Goal: Find specific page/section: Find specific page/section

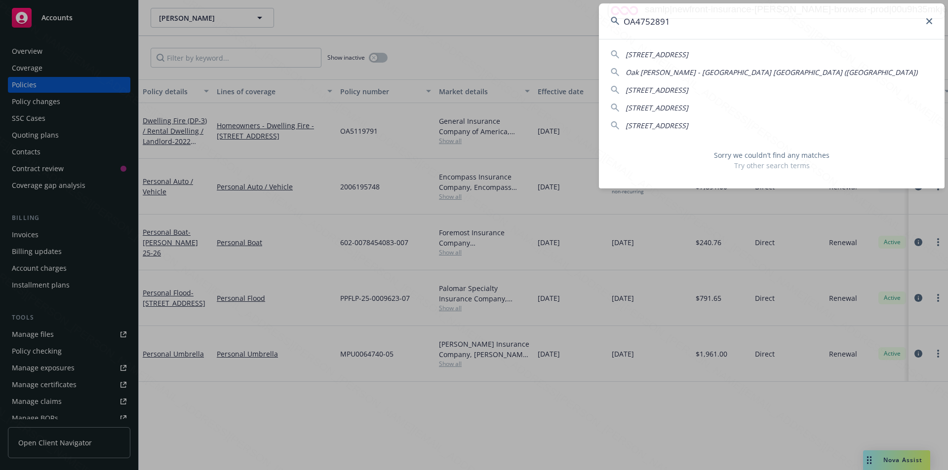
drag, startPoint x: 672, startPoint y: 20, endPoint x: 588, endPoint y: 23, distance: 84.4
click at [587, 23] on div "OA4752891 [STREET_ADDRESS]-2623 [GEOGRAPHIC_DATA][PERSON_NAME]) [STREET_ADDRESS…" at bounding box center [474, 235] width 948 height 470
click at [673, 21] on input "OA4584841" at bounding box center [772, 21] width 346 height 36
drag, startPoint x: 669, startPoint y: 22, endPoint x: 624, endPoint y: 21, distance: 44.9
click at [624, 21] on input "OA4584841" at bounding box center [772, 21] width 346 height 36
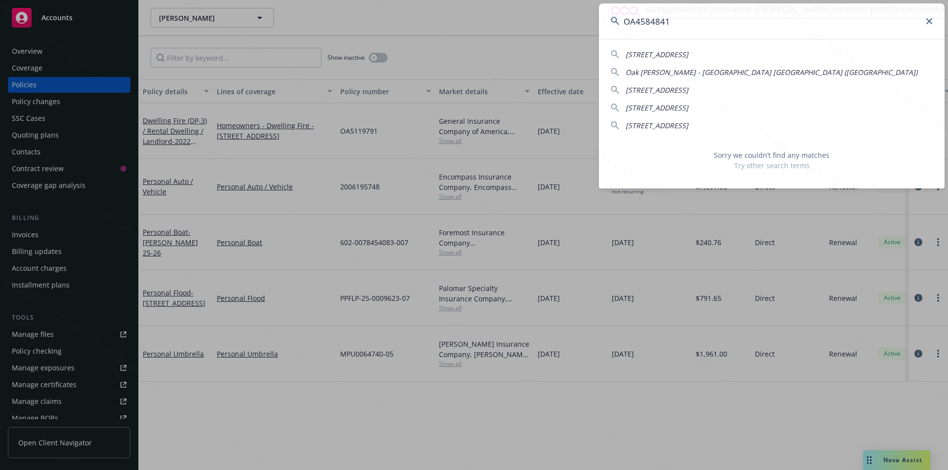
paste input "[PERSON_NAME] & [PERSON_NAME]"
type input "[PERSON_NAME] & [PERSON_NAME]"
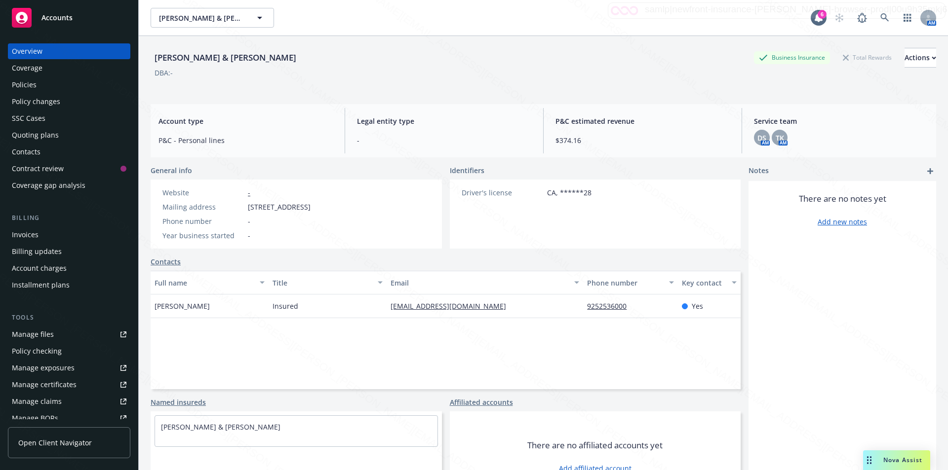
click at [39, 85] on div "Policies" at bounding box center [69, 85] width 115 height 16
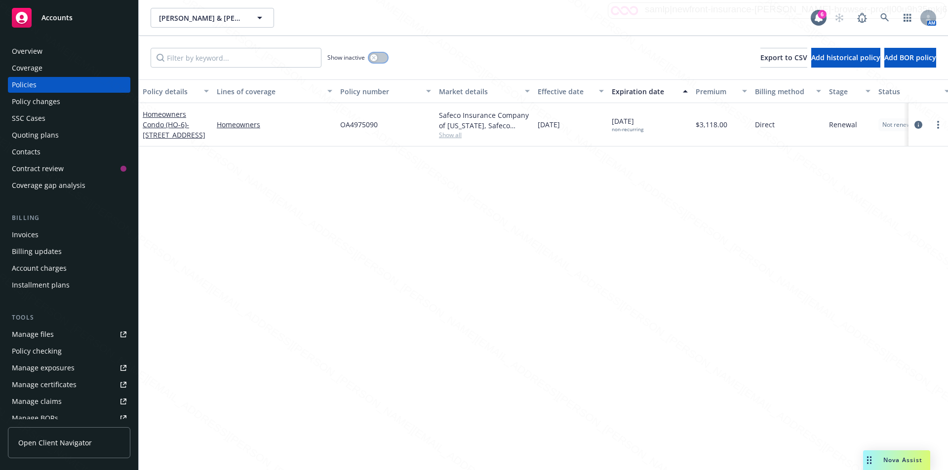
click at [374, 54] on div "button" at bounding box center [373, 57] width 7 height 7
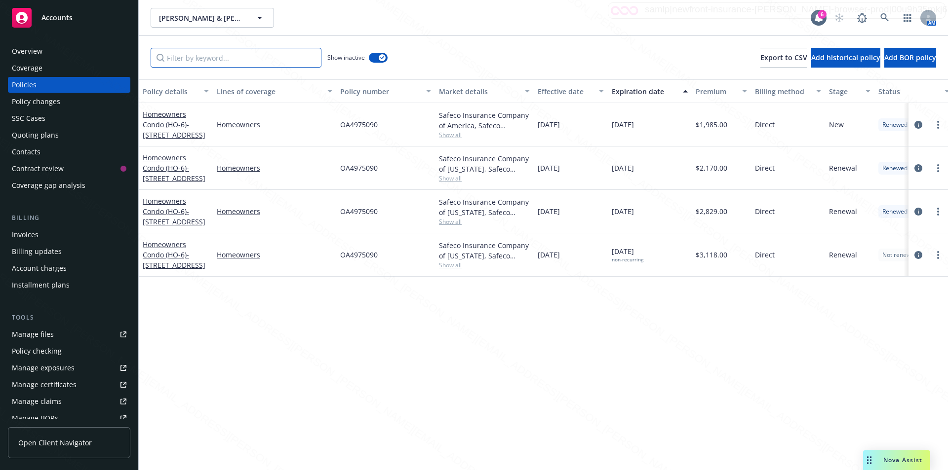
click at [241, 58] on input "Filter by keyword..." at bounding box center [236, 58] width 171 height 20
paste input "[PERSON_NAME] & [PERSON_NAME]"
type input "[PERSON_NAME] & [PERSON_NAME]"
click at [885, 16] on icon at bounding box center [884, 17] width 9 height 9
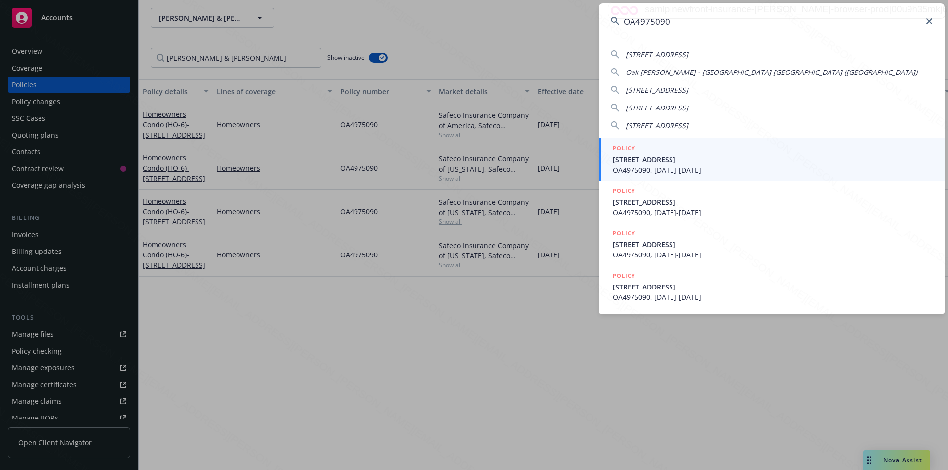
type input "OA4975090"
click at [928, 24] on icon at bounding box center [929, 21] width 6 height 6
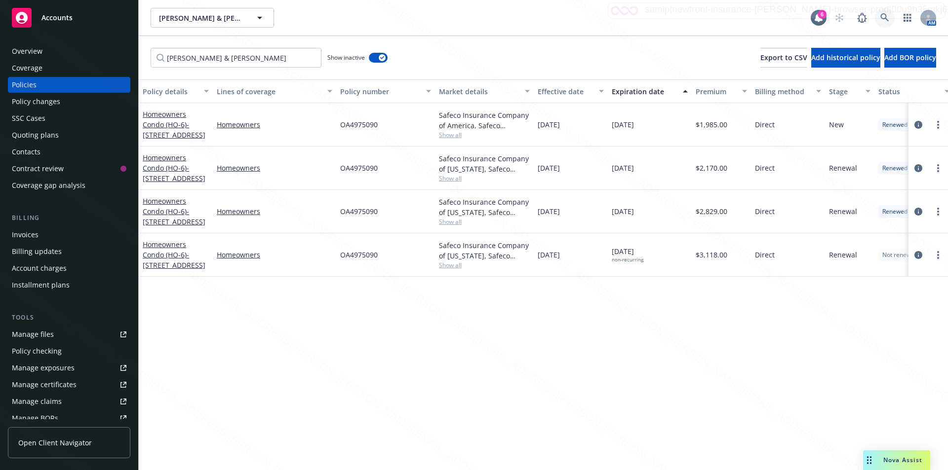
click at [884, 13] on icon at bounding box center [884, 17] width 9 height 9
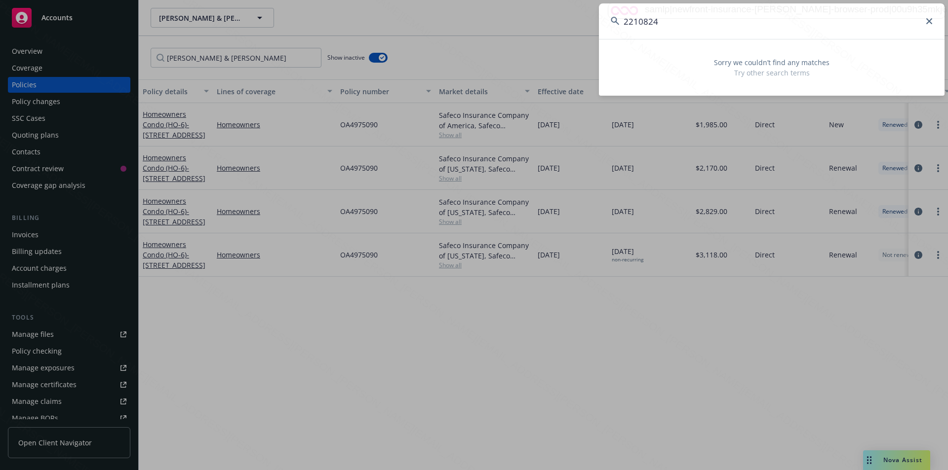
drag, startPoint x: 668, startPoint y: 24, endPoint x: 618, endPoint y: 17, distance: 49.8
click at [618, 17] on div "2210824" at bounding box center [772, 21] width 346 height 36
paste input "TOLICH FAMILY TRUST"
type input "TOLICH FAMILY TRUST"
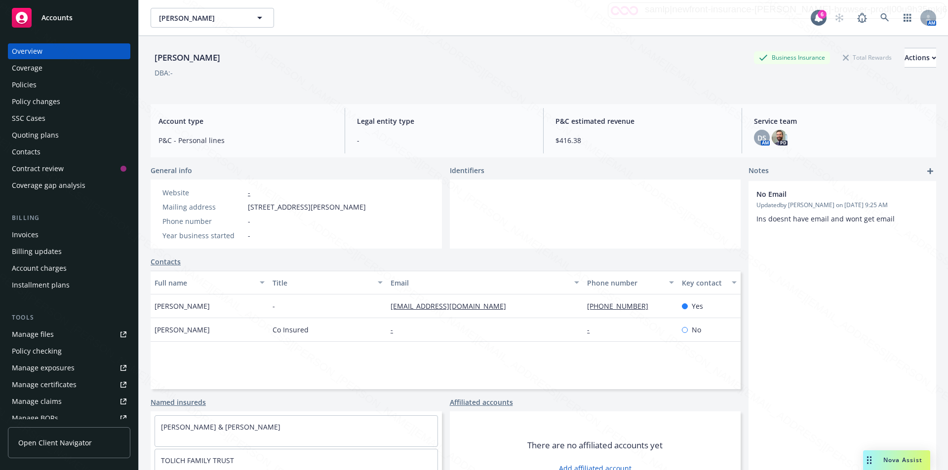
click at [25, 84] on div "Policies" at bounding box center [24, 85] width 25 height 16
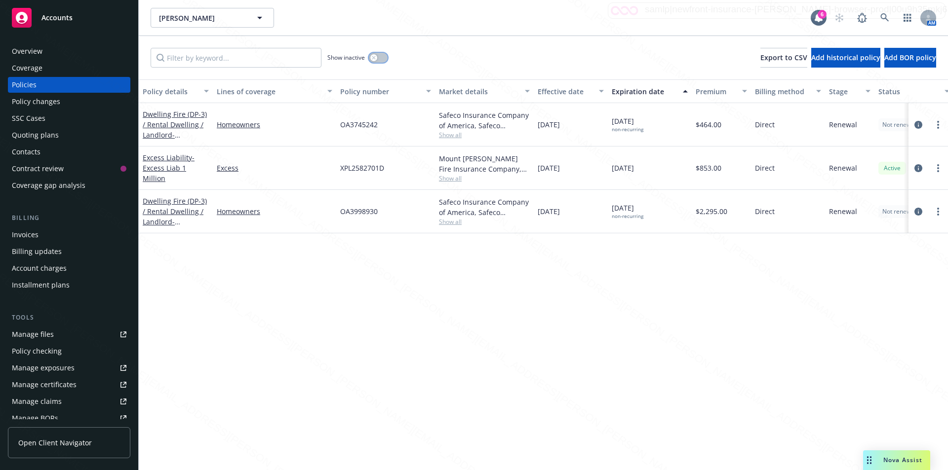
click at [374, 59] on icon "button" at bounding box center [374, 58] width 4 height 4
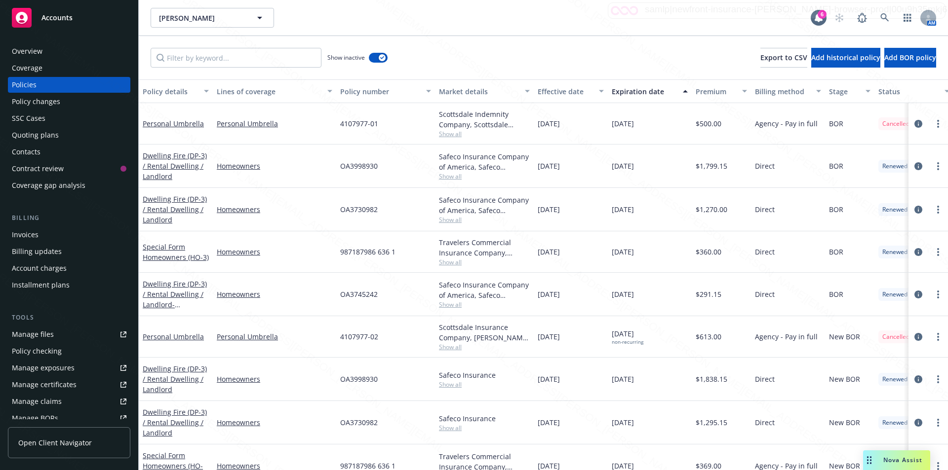
click at [640, 91] on div "Expiration date" at bounding box center [644, 91] width 65 height 10
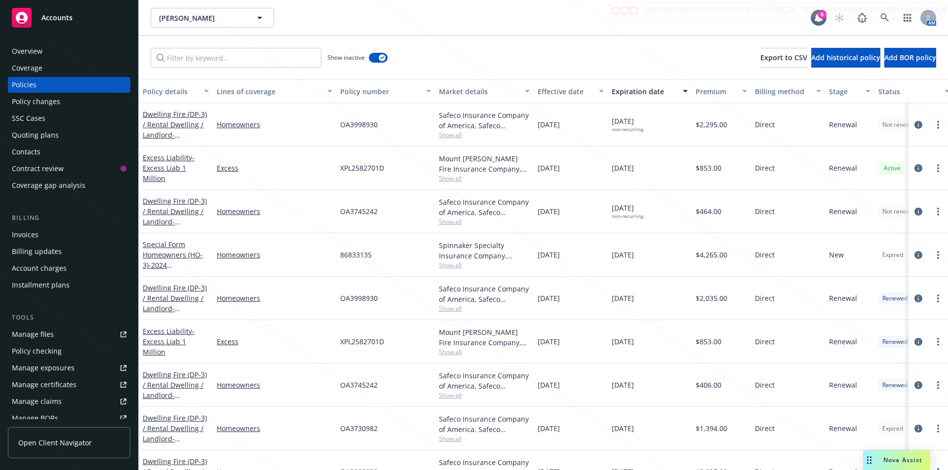
drag, startPoint x: 575, startPoint y: 169, endPoint x: 536, endPoint y: 166, distance: 39.1
click at [536, 166] on div "[DATE]" at bounding box center [571, 168] width 74 height 43
click at [578, 169] on div "[DATE]" at bounding box center [571, 168] width 74 height 43
drag, startPoint x: 576, startPoint y: 166, endPoint x: 541, endPoint y: 170, distance: 34.3
click at [541, 170] on div "[DATE]" at bounding box center [571, 168] width 74 height 43
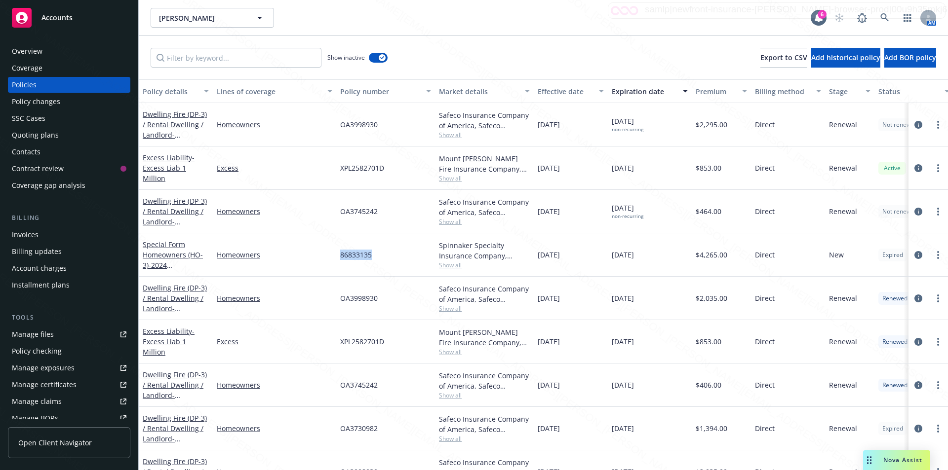
drag, startPoint x: 373, startPoint y: 254, endPoint x: 337, endPoint y: 250, distance: 36.2
click at [337, 250] on div "86833135" at bounding box center [385, 254] width 99 height 43
